Goal: Find specific page/section: Find specific page/section

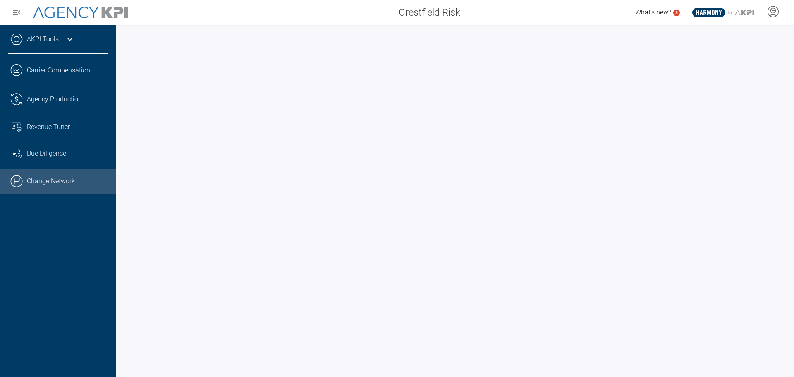
click at [49, 181] on link ".cls-1{fill:none;stroke:#000;stroke-linecap:round;stroke-linejoin:round;stroke-…" at bounding box center [58, 181] width 116 height 25
click at [58, 181] on link ".cls-1{fill:none;stroke:#000;stroke-linecap:round;stroke-linejoin:round;stroke-…" at bounding box center [58, 181] width 116 height 25
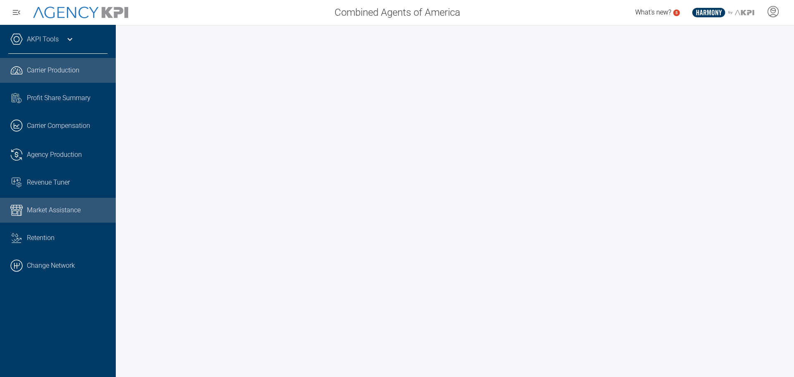
click at [51, 208] on span "Market Assistance" at bounding box center [54, 210] width 54 height 10
